Goal: Use online tool/utility

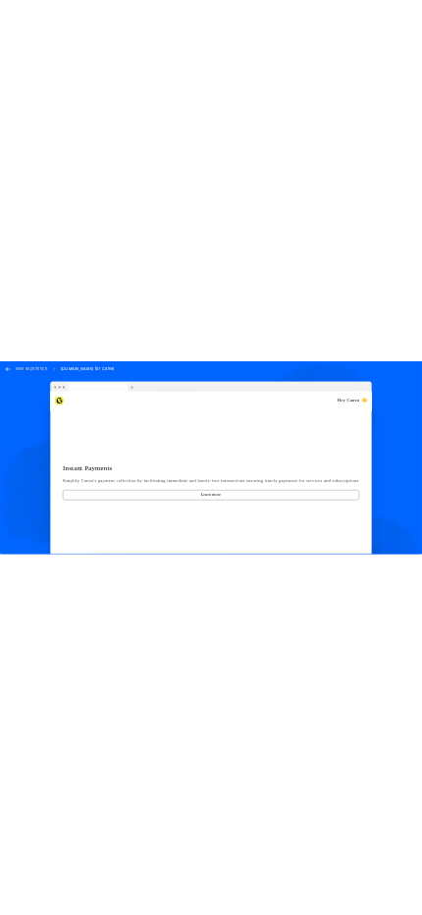
scroll to position [4366, 0]
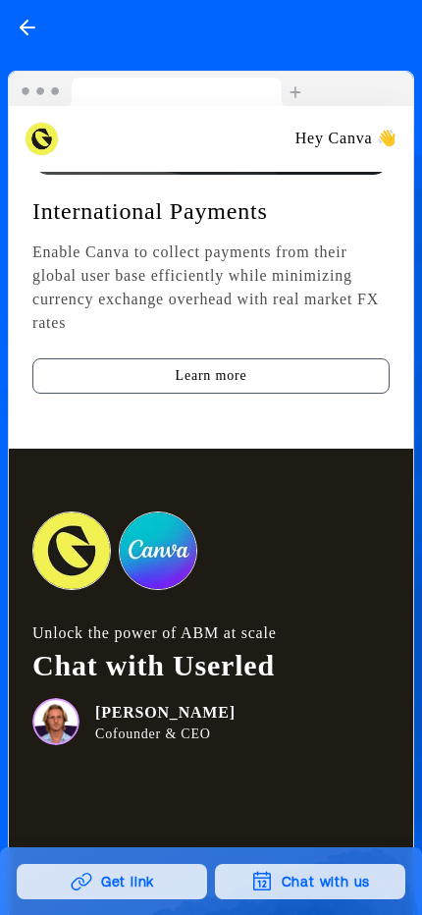
click at [184, 749] on button "Get link" at bounding box center [112, 881] width 190 height 35
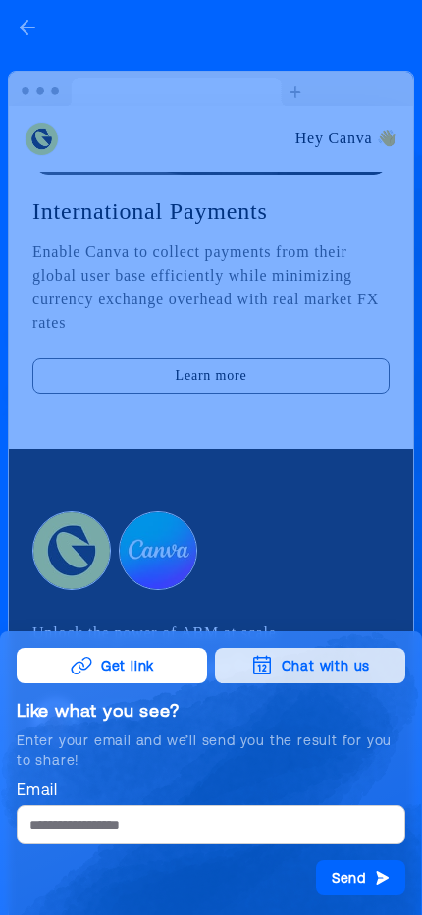
click at [309, 467] on div at bounding box center [211, 457] width 422 height 915
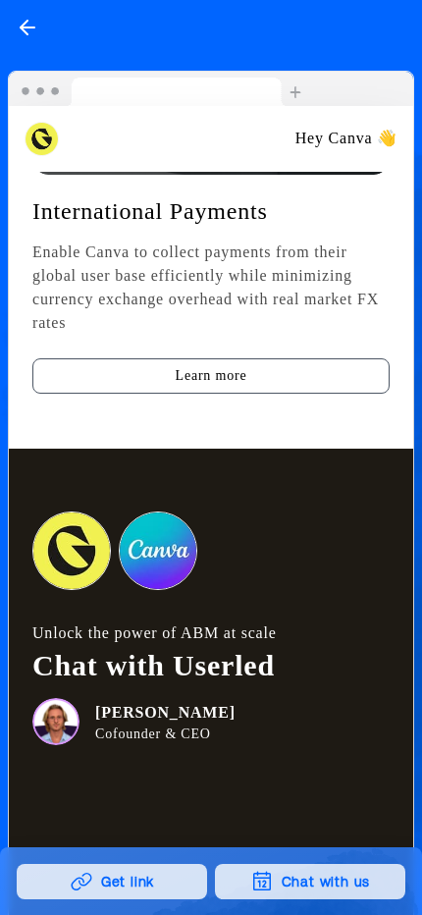
click at [257, 749] on button "Chat with us" at bounding box center [310, 881] width 190 height 35
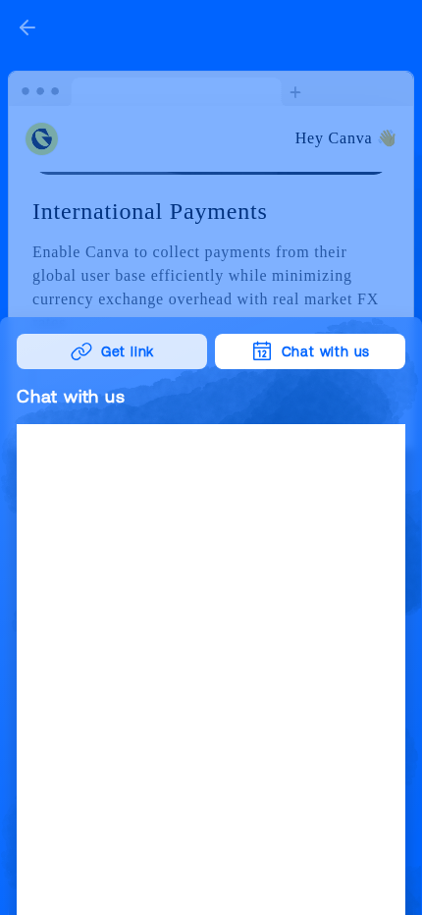
click at [263, 181] on div at bounding box center [211, 457] width 422 height 915
